Goal: Information Seeking & Learning: Learn about a topic

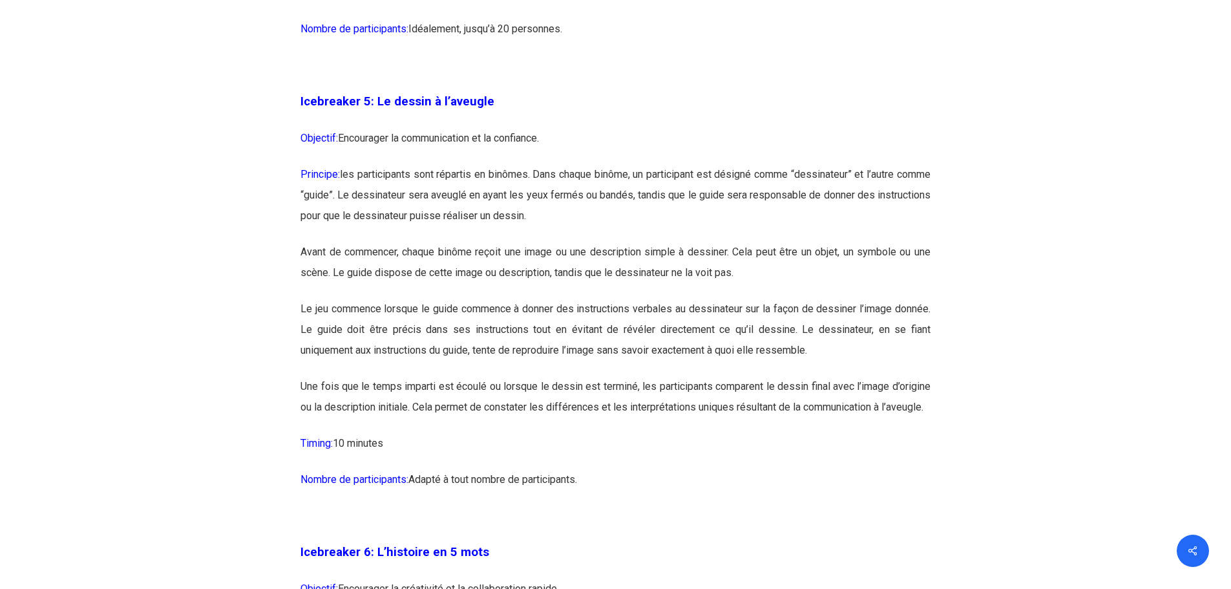
scroll to position [2391, 0]
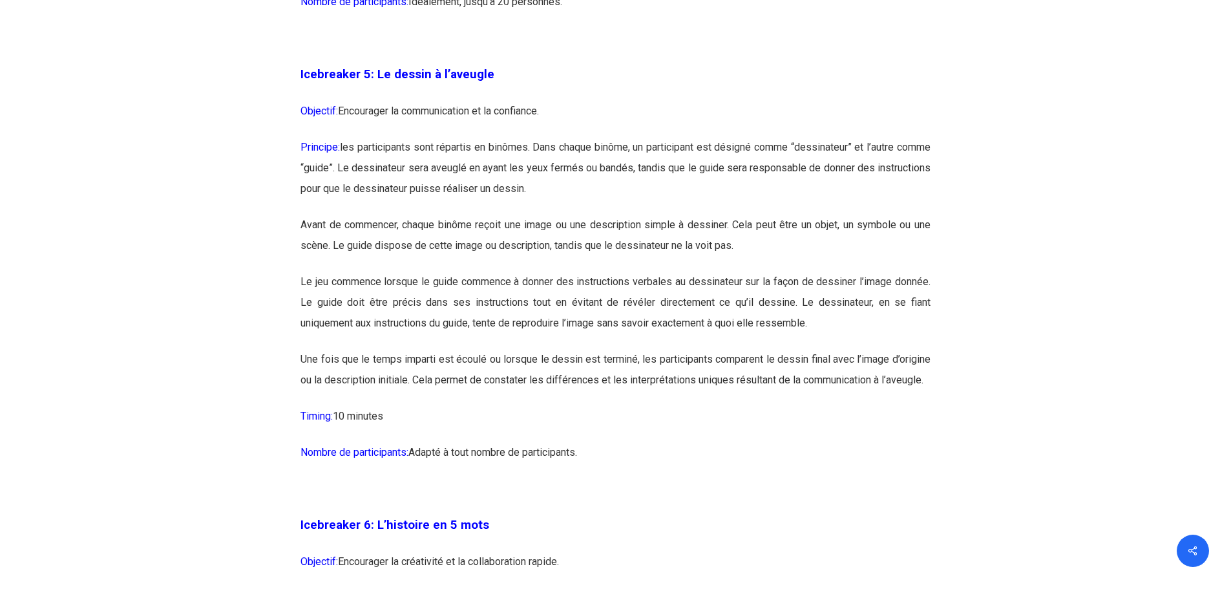
drag, startPoint x: 622, startPoint y: 477, endPoint x: 296, endPoint y: 87, distance: 508.3
copy div "Loremipsum 8: Do sitame c a’elitsed Doeiusmo: Temporinci ut laboreetdolor ma al…"
click at [653, 478] on p "Nombre de participants: Adapté à tout nombre de participants." at bounding box center [615, 460] width 630 height 36
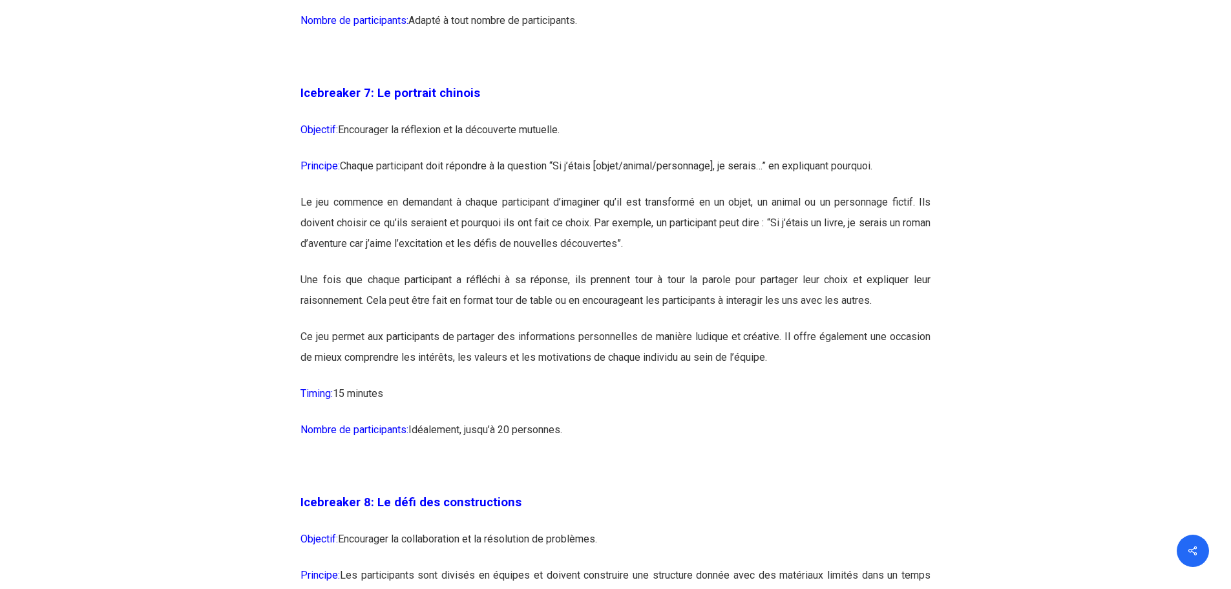
scroll to position [3295, 0]
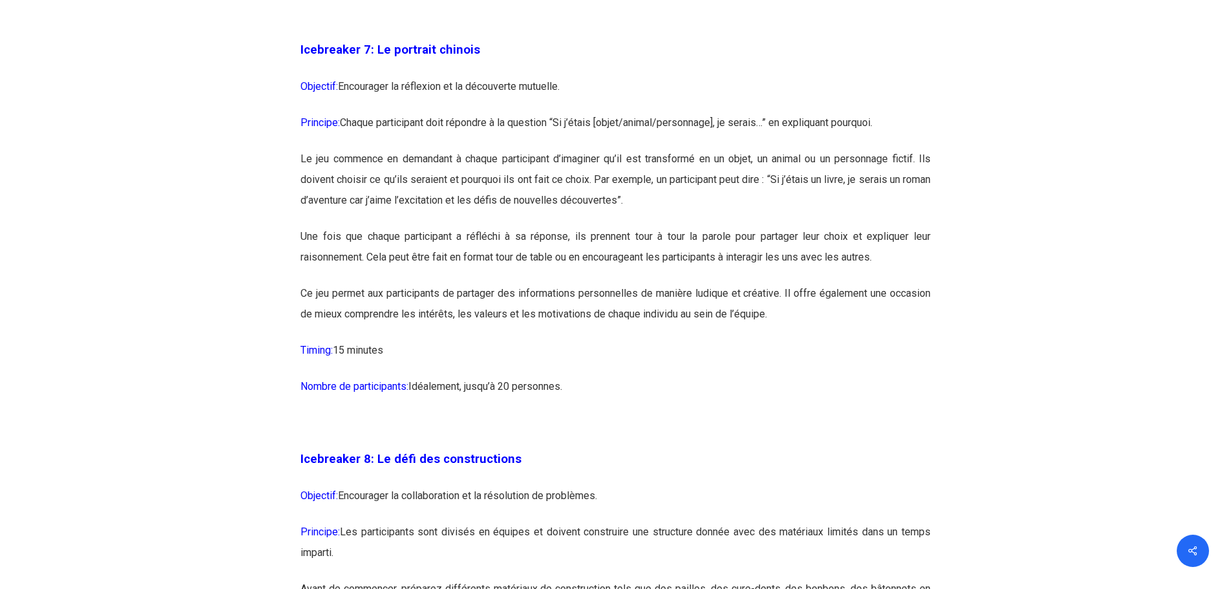
drag, startPoint x: 582, startPoint y: 425, endPoint x: 299, endPoint y: 94, distance: 435.8
click at [663, 39] on p at bounding box center [615, 21] width 630 height 36
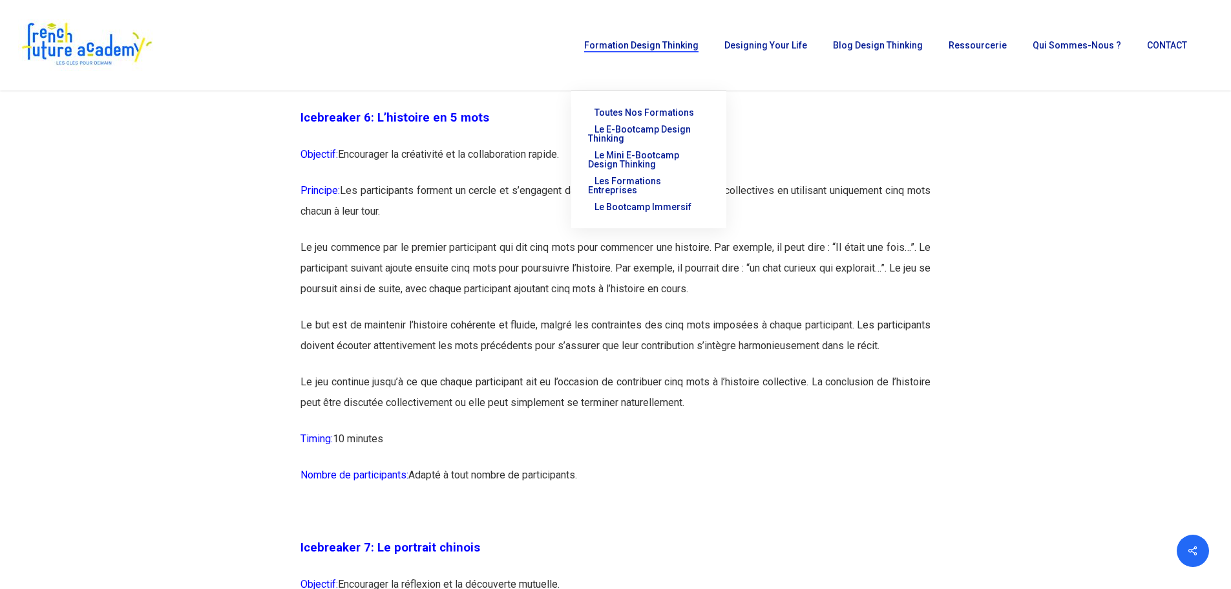
scroll to position [2778, 0]
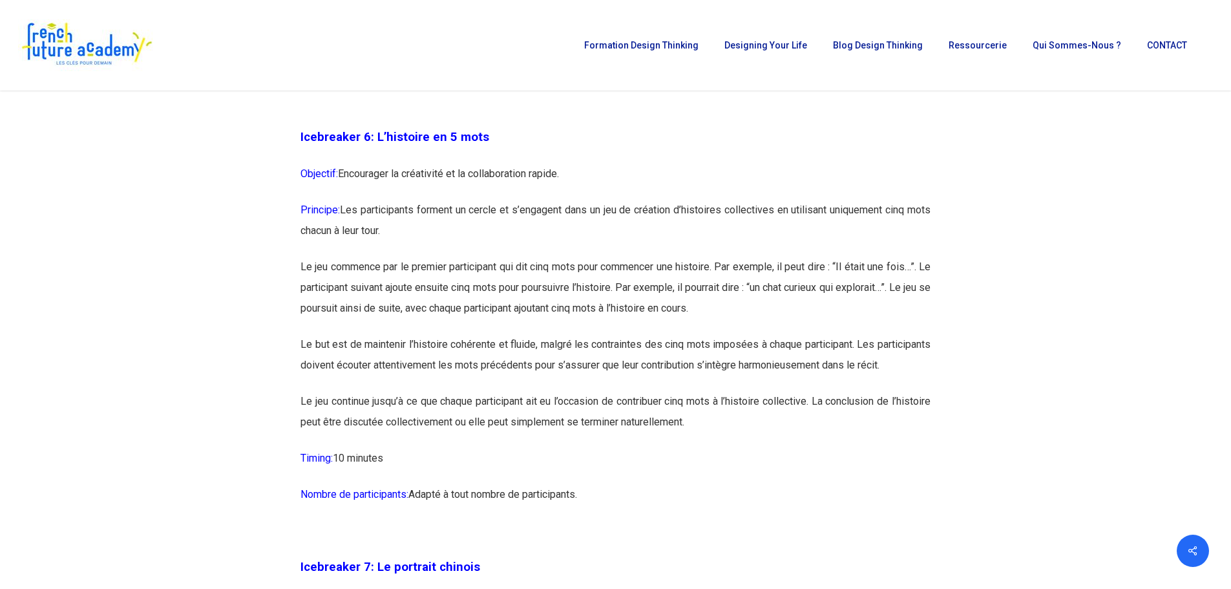
drag, startPoint x: 620, startPoint y: 552, endPoint x: 300, endPoint y: 147, distance: 516.2
copy div "Loremipsum 4: D’sitametc ad 5 elit Seddoeiu: Temporinci ut laboreetdo ma al eni…"
click at [618, 520] on p "Nombre de participants: Adapté à tout nombre de participants." at bounding box center [615, 502] width 630 height 36
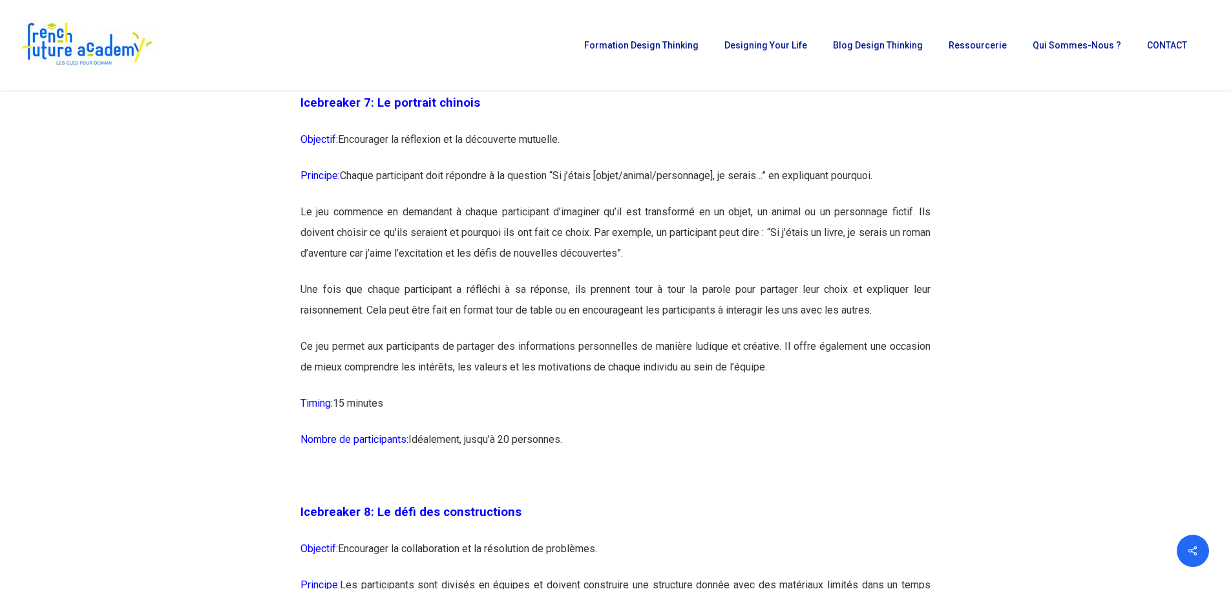
scroll to position [3231, 0]
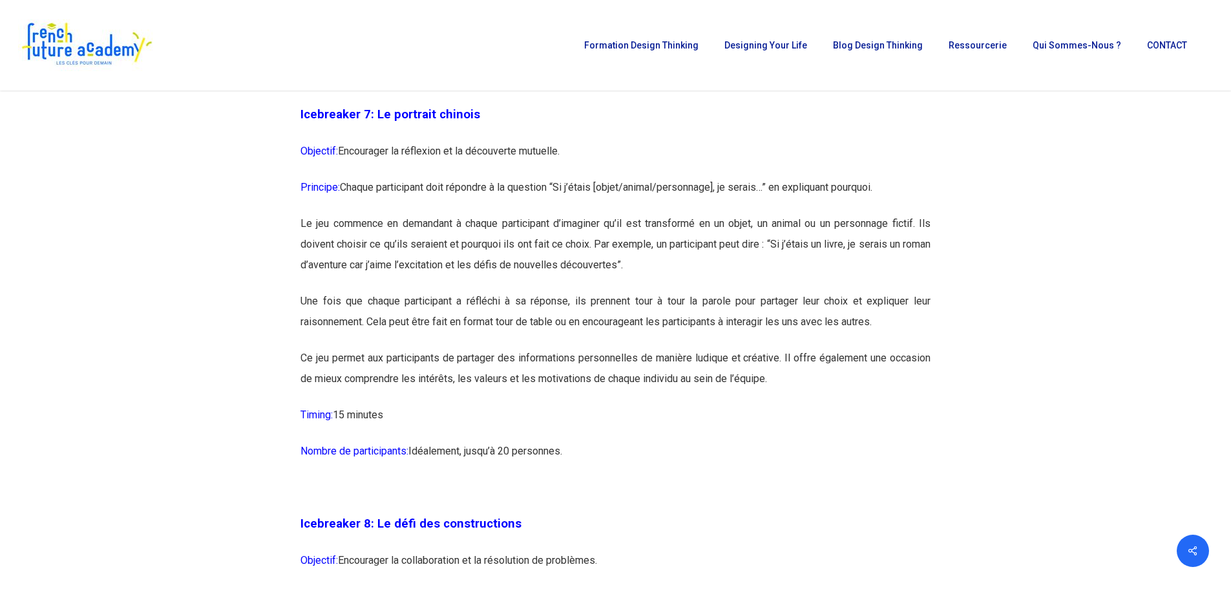
drag, startPoint x: 592, startPoint y: 499, endPoint x: 300, endPoint y: 163, distance: 444.3
copy div "Loremipsum 2: Do sitametc adipisc Elitsedd: Eiusmodtem in utlaboree do ma aliqu…"
click at [635, 477] on p "Nombre de participants: [GEOGRAPHIC_DATA], jusqu’à 20 personnes." at bounding box center [615, 459] width 630 height 36
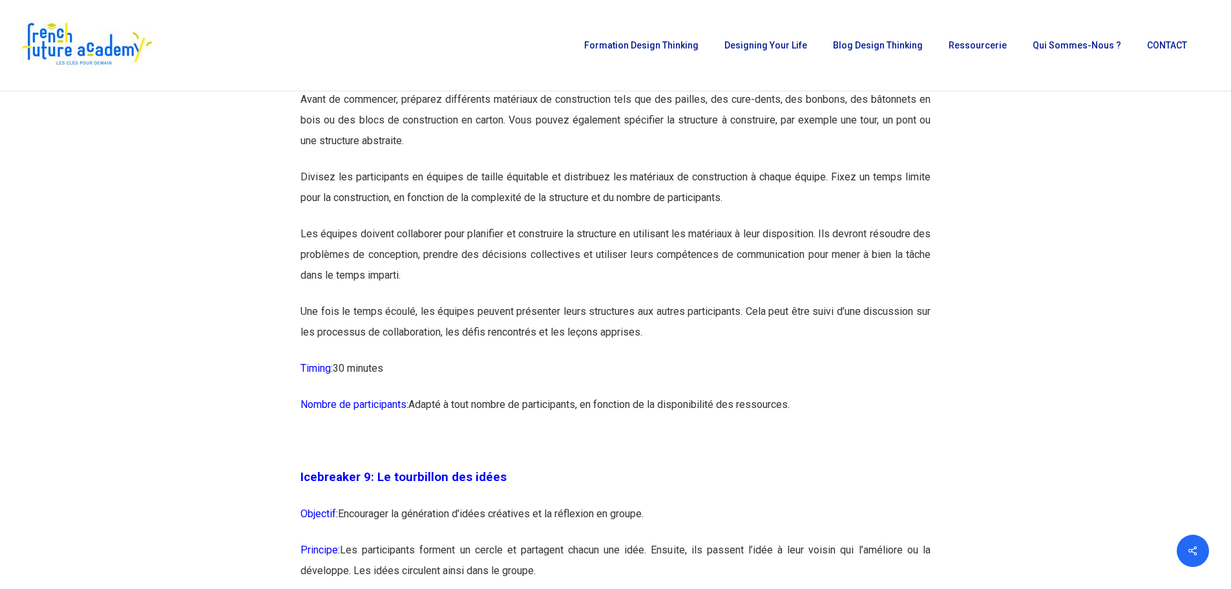
scroll to position [3748, 0]
